Goal: Contribute content

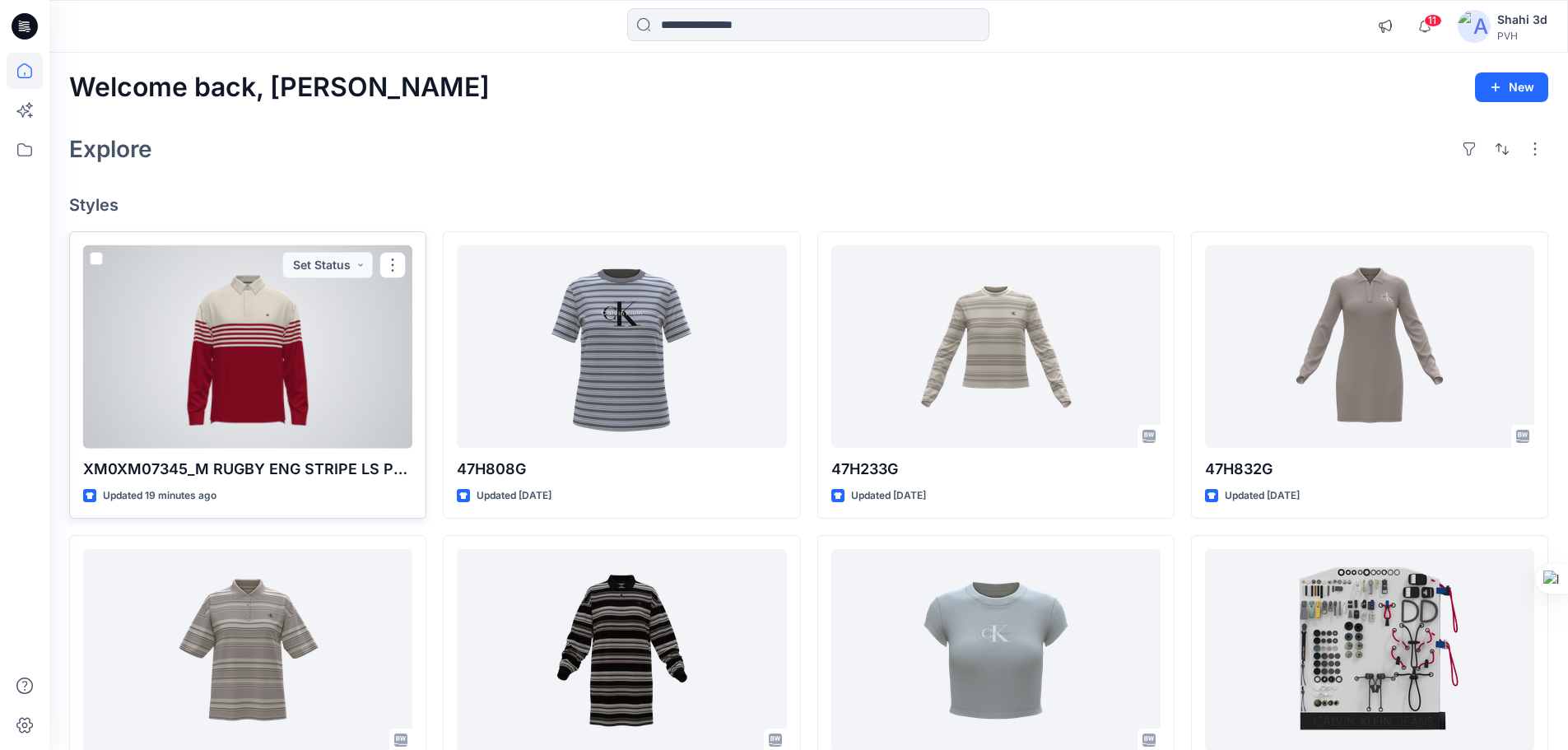
click at [247, 345] on div at bounding box center [247, 347] width 329 height 204
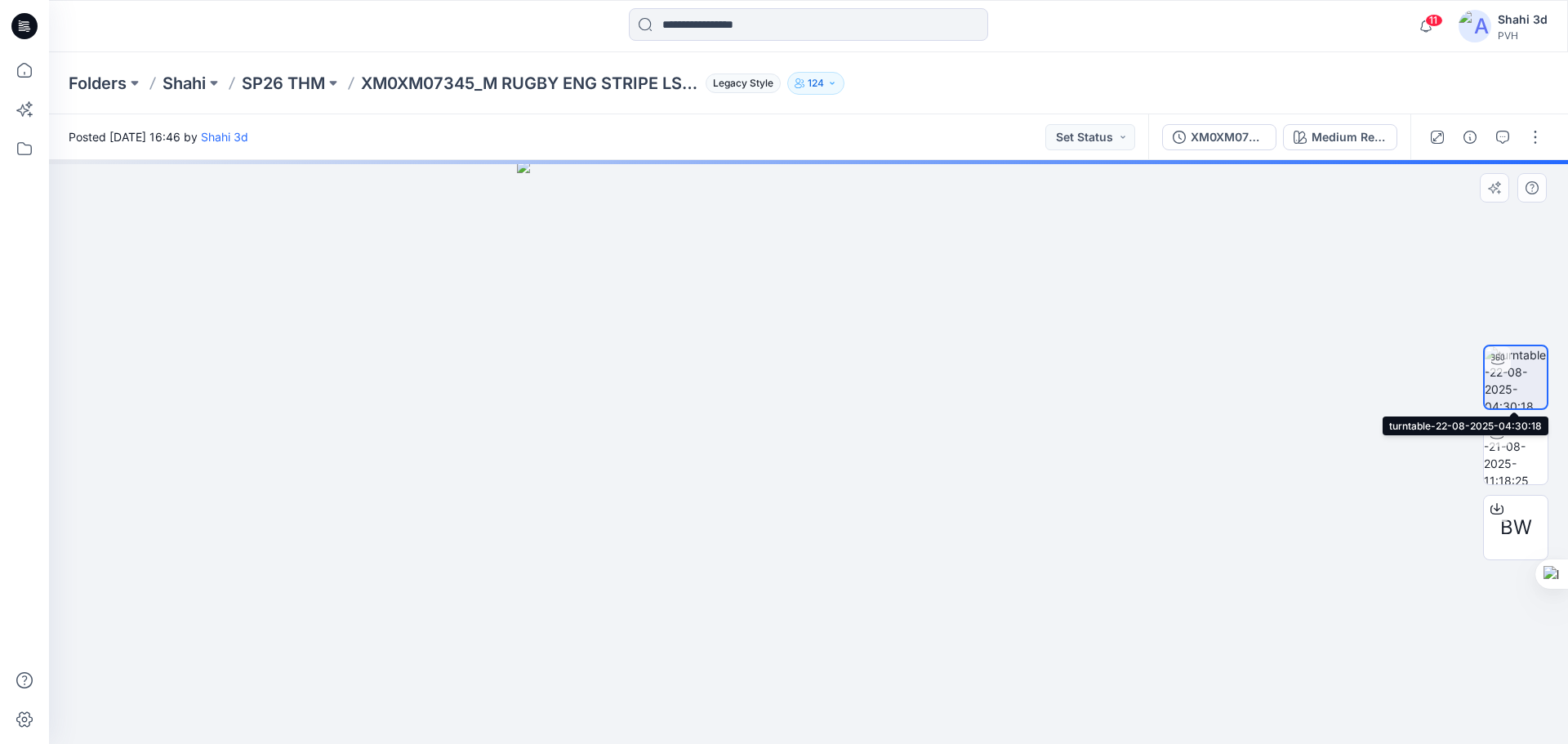
click at [1529, 394] on img at bounding box center [1516, 377] width 62 height 62
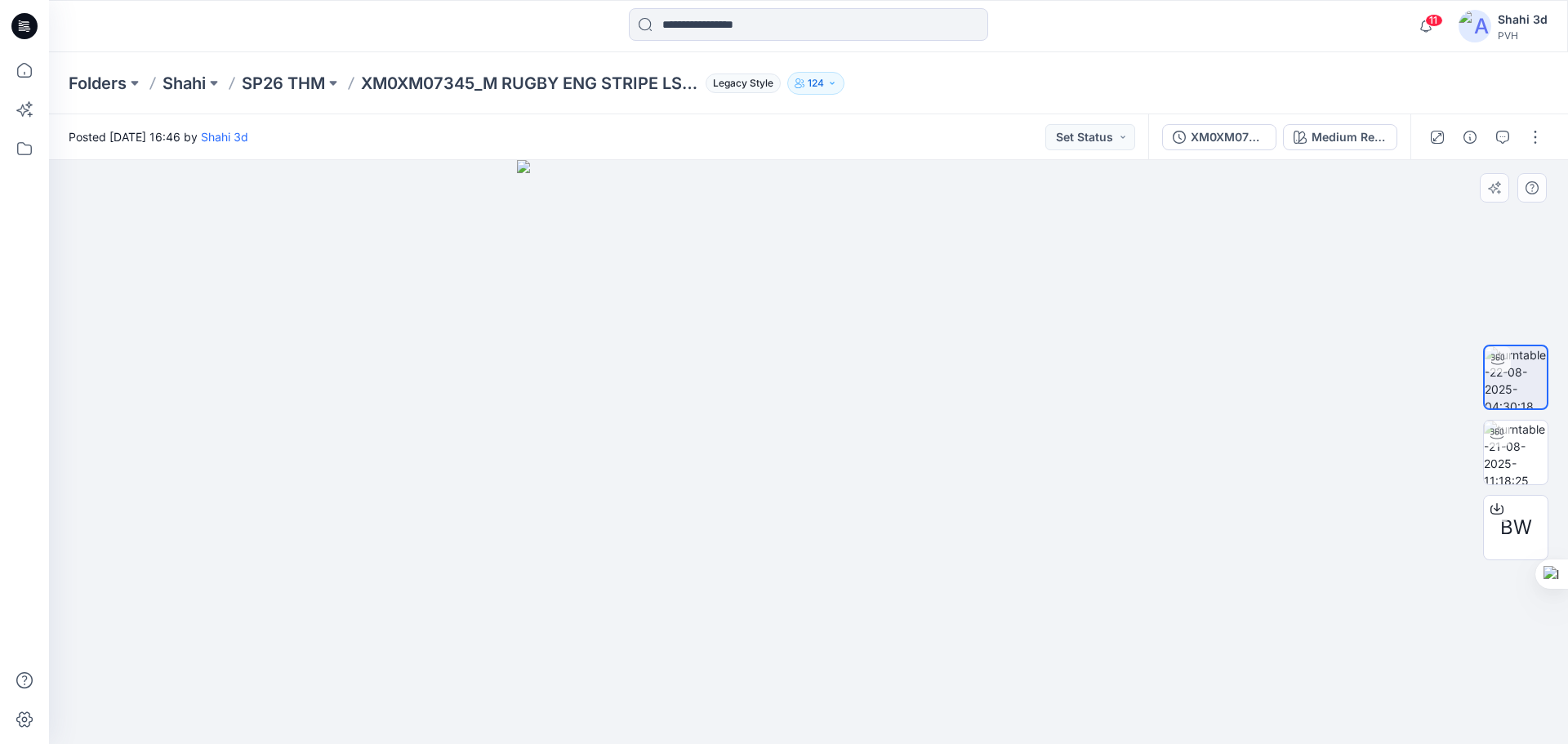
click at [997, 519] on div at bounding box center [808, 452] width 1519 height 584
drag, startPoint x: 1042, startPoint y: 511, endPoint x: 865, endPoint y: 522, distance: 177.3
click at [865, 524] on img at bounding box center [809, 406] width 810 height 676
drag, startPoint x: 1132, startPoint y: 457, endPoint x: 1168, endPoint y: 484, distance: 45.0
click at [1168, 484] on div at bounding box center [808, 452] width 1519 height 584
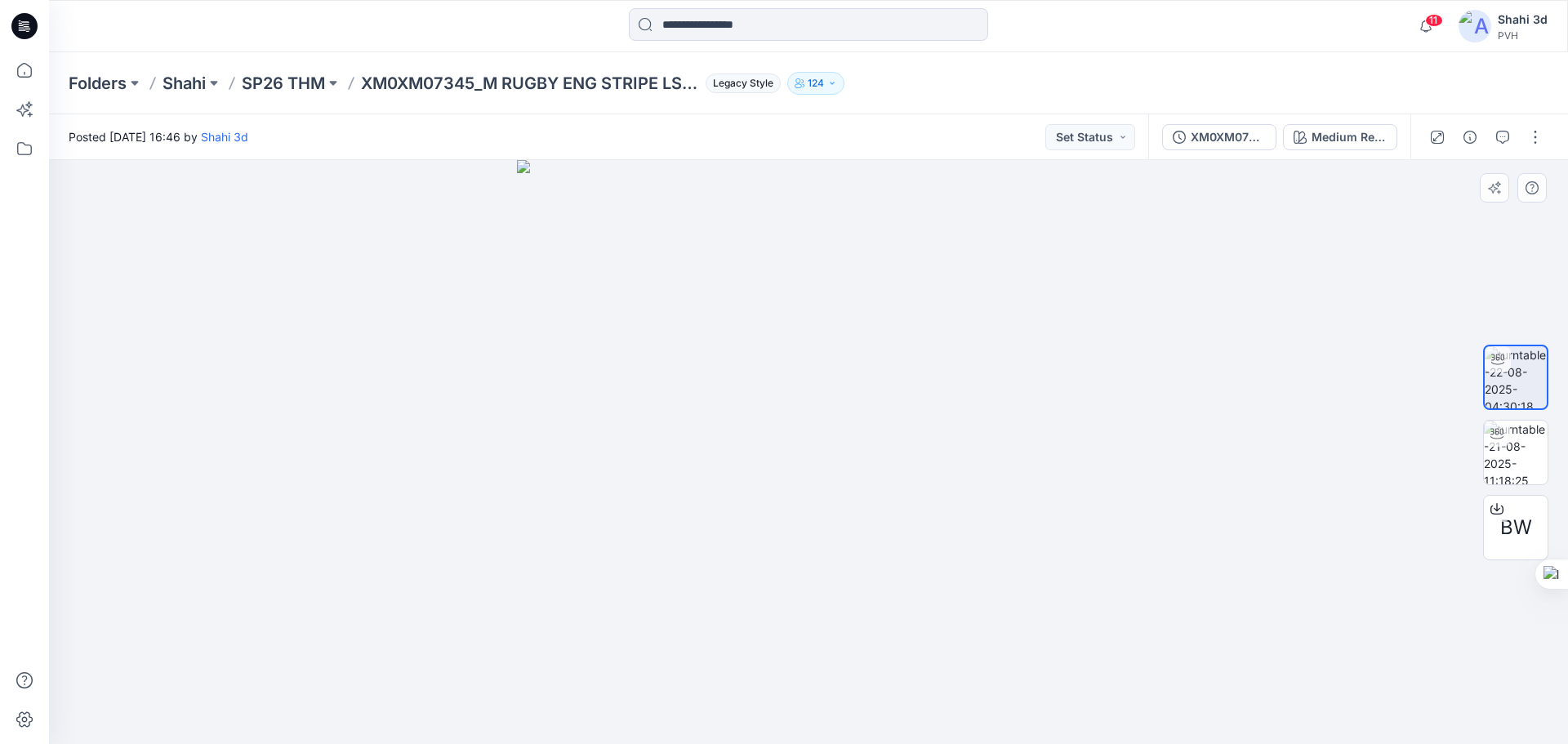
drag, startPoint x: 1118, startPoint y: 506, endPoint x: 1111, endPoint y: 530, distance: 25.0
click at [1111, 530] on div at bounding box center [808, 452] width 1519 height 584
click at [1013, 505] on div at bounding box center [808, 452] width 1519 height 584
click at [1523, 469] on img at bounding box center [1516, 452] width 64 height 64
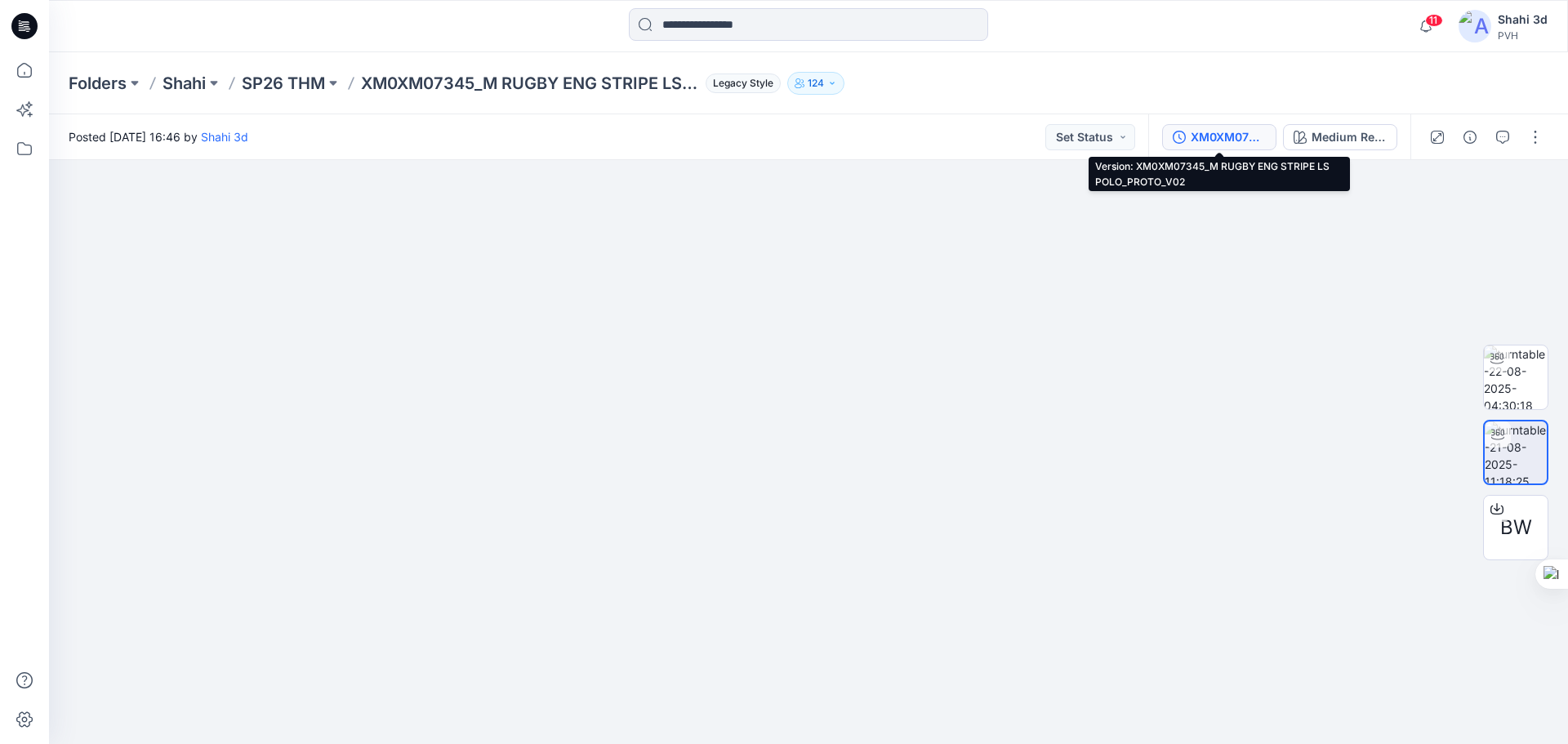
click at [1235, 130] on div "XM0XM07345_M RUGBY ENG STRIPE LS POLO_PROTO_V02" at bounding box center [1228, 137] width 75 height 18
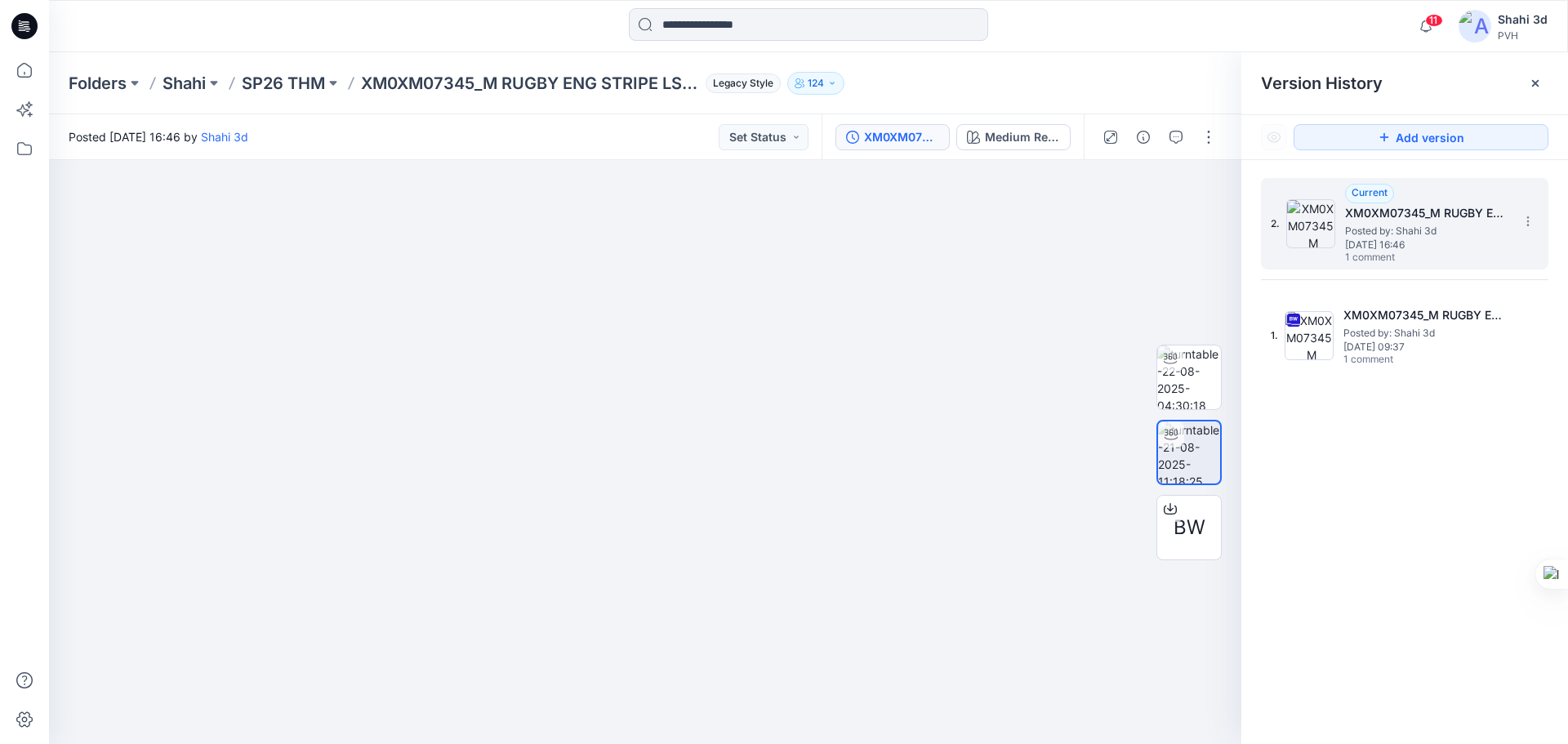
click at [1407, 225] on span "Posted by: Shahi 3d" at bounding box center [1427, 231] width 164 height 17
click at [1528, 218] on icon at bounding box center [1527, 218] width 1 height 1
click at [1208, 132] on button "button" at bounding box center [1208, 137] width 26 height 26
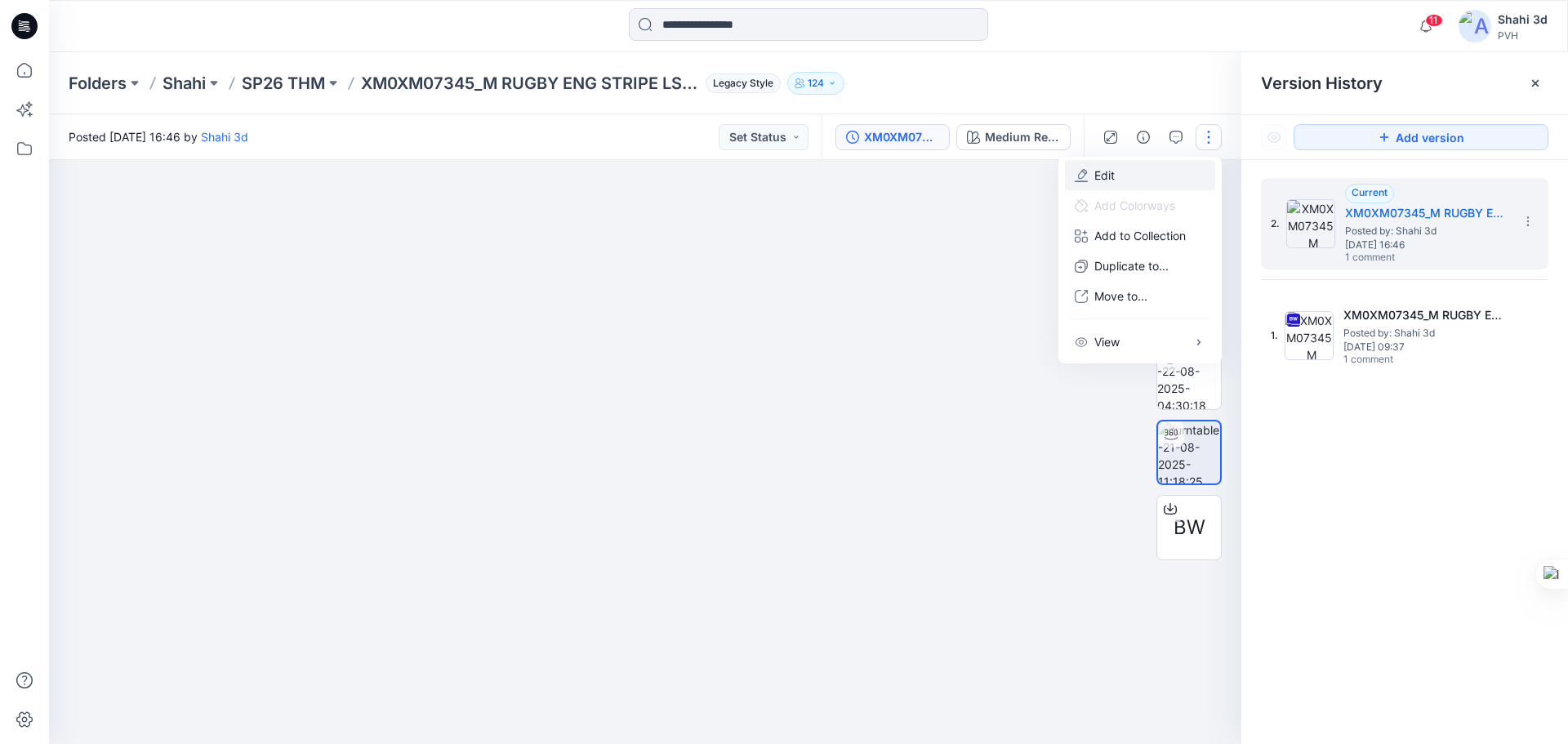
click at [1103, 178] on p "Edit" at bounding box center [1104, 175] width 20 height 17
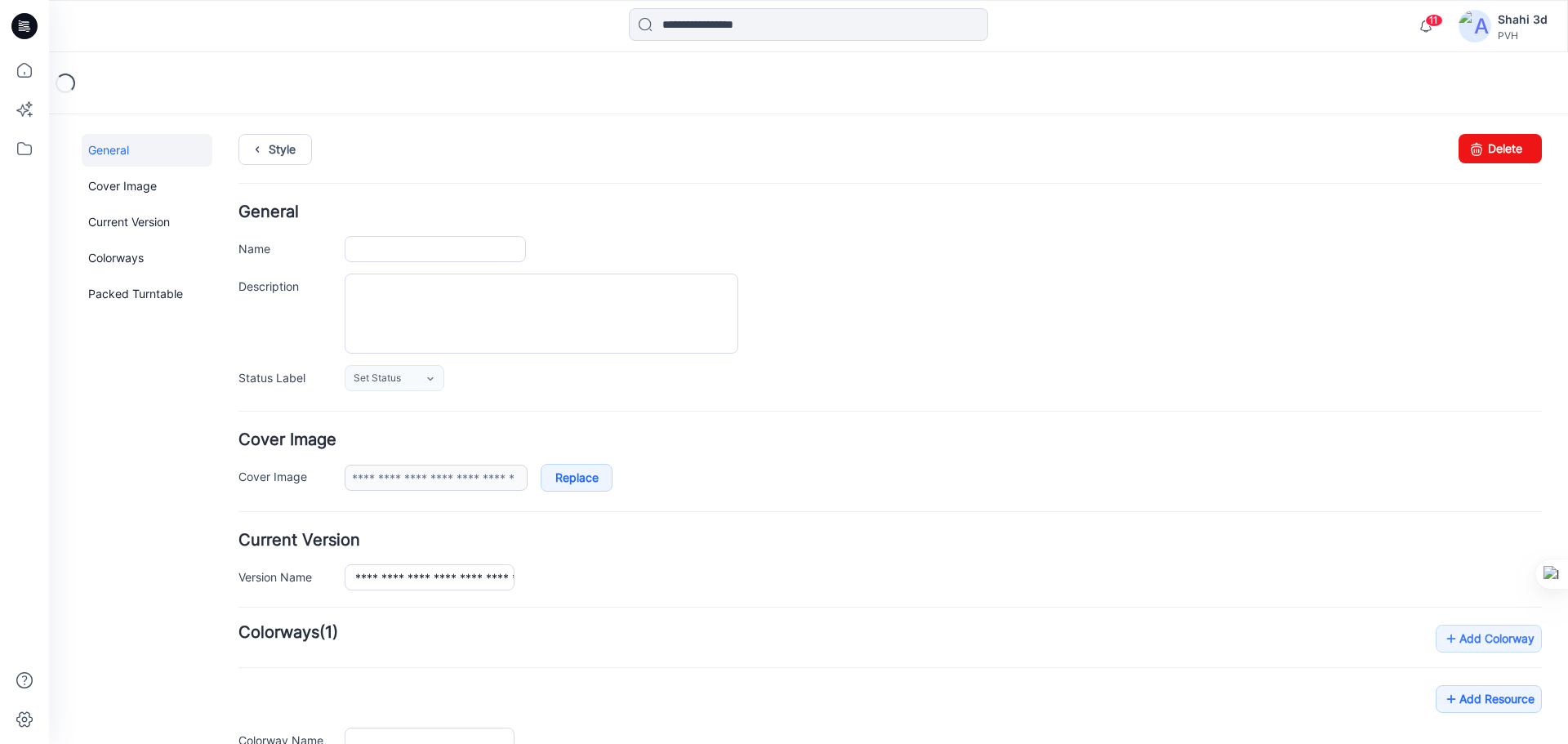
type input "**********"
type textarea "**********"
type input "**********"
